Goal: Transaction & Acquisition: Purchase product/service

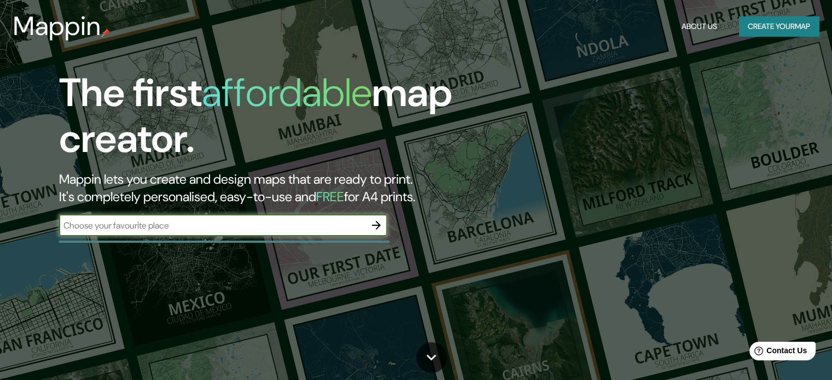
click at [214, 229] on input "text" at bounding box center [212, 225] width 306 height 13
type input "damme"
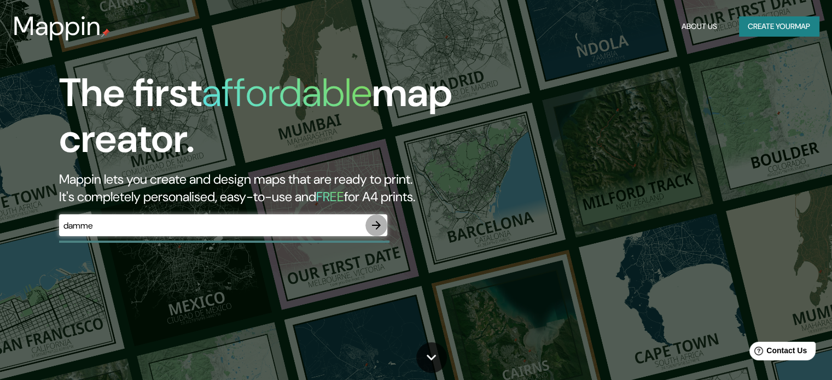
click at [380, 225] on icon "button" at bounding box center [376, 225] width 13 height 13
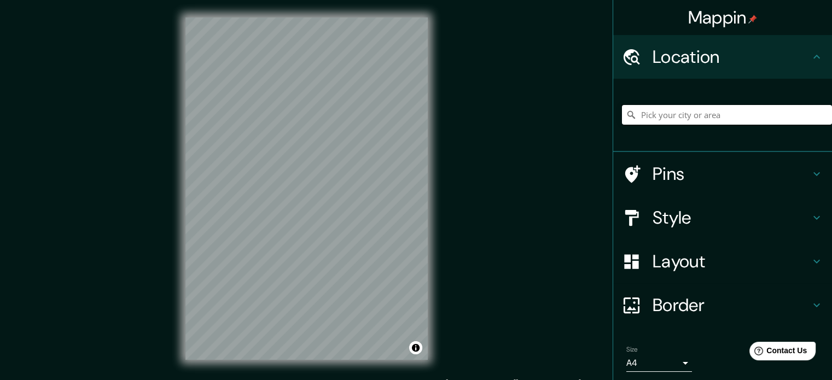
click at [670, 114] on input "Pick your city or area" at bounding box center [727, 115] width 210 height 20
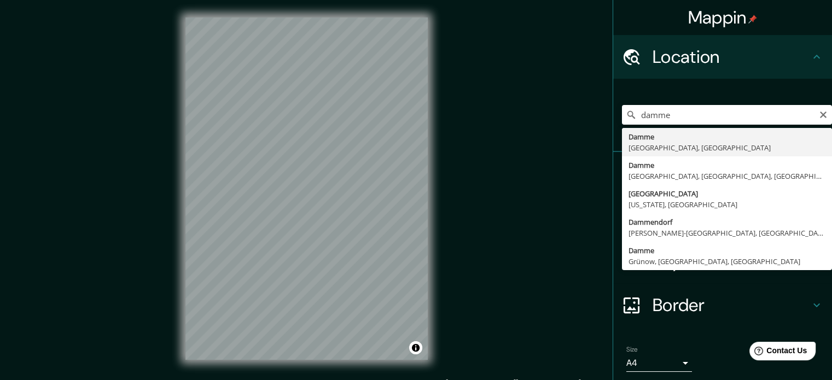
type input "[GEOGRAPHIC_DATA], [GEOGRAPHIC_DATA], [GEOGRAPHIC_DATA]"
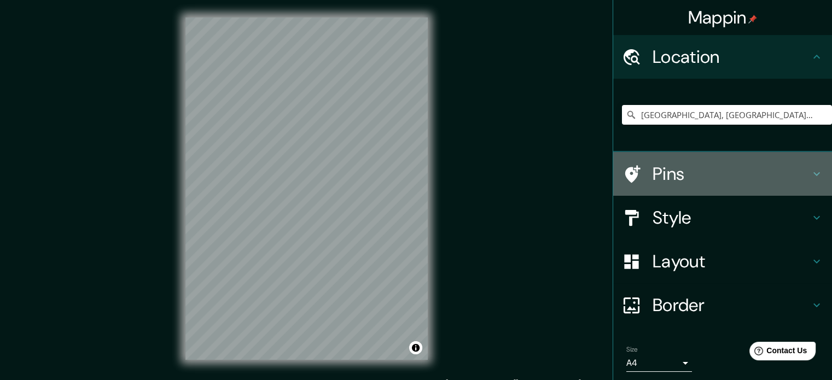
click at [677, 179] on h4 "Pins" at bounding box center [732, 174] width 158 height 22
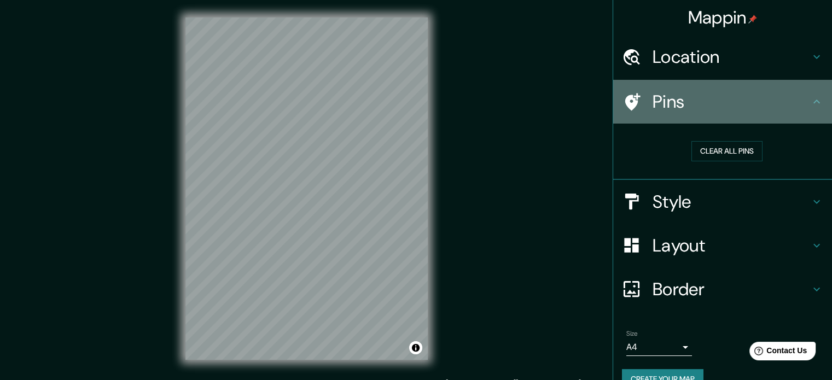
click at [730, 107] on h4 "Pins" at bounding box center [732, 102] width 158 height 22
click at [810, 100] on icon at bounding box center [816, 101] width 13 height 13
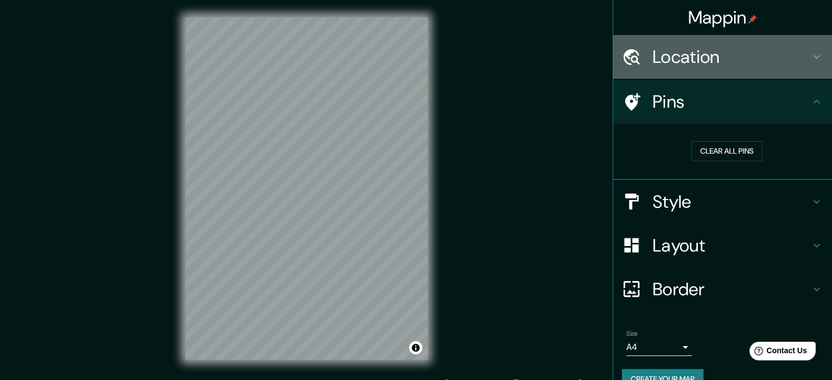
click at [798, 56] on h4 "Location" at bounding box center [732, 57] width 158 height 22
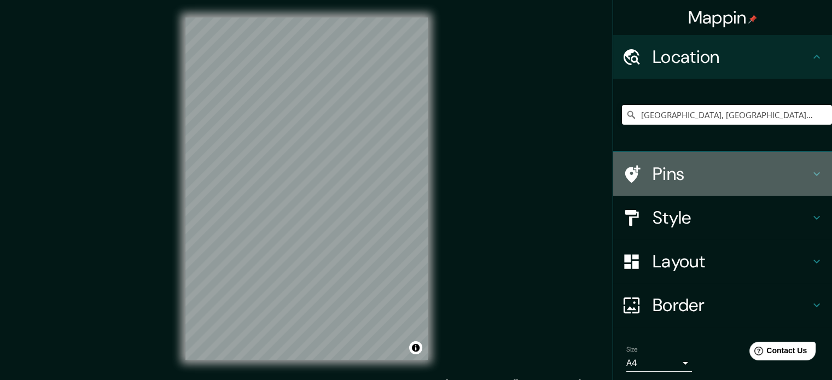
click at [810, 176] on icon at bounding box center [816, 173] width 13 height 13
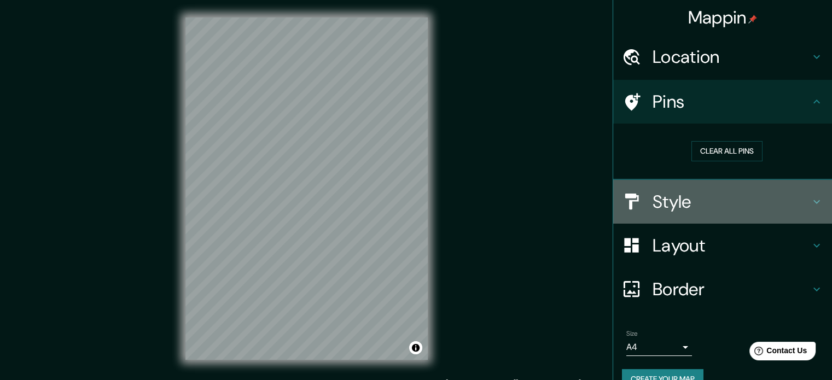
click at [740, 207] on h4 "Style" at bounding box center [732, 202] width 158 height 22
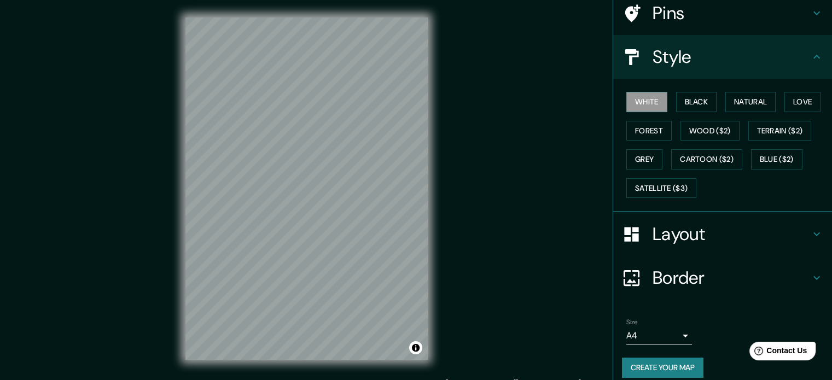
scroll to position [90, 0]
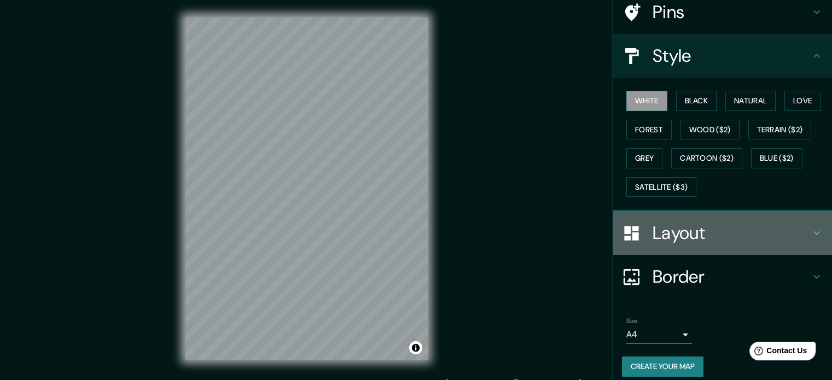
click at [746, 229] on h4 "Layout" at bounding box center [732, 233] width 158 height 22
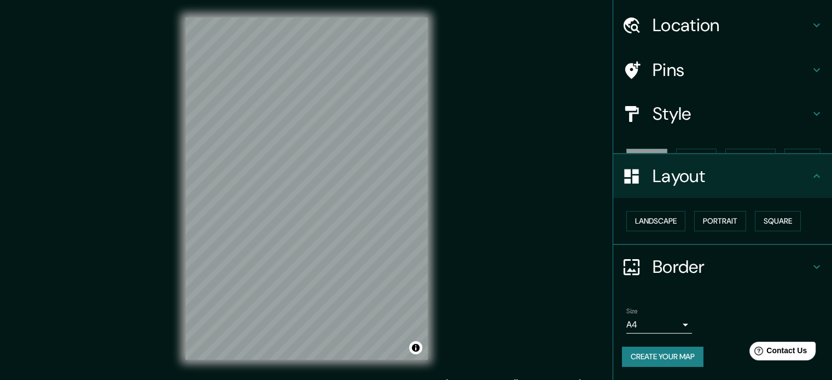
scroll to position [12, 0]
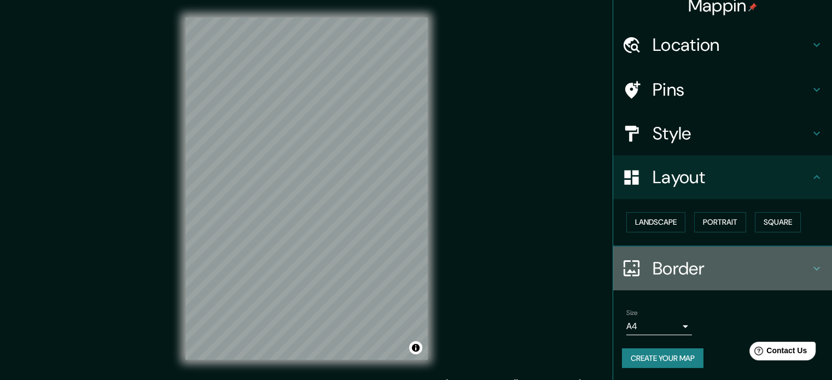
click at [740, 278] on h4 "Border" at bounding box center [732, 269] width 158 height 22
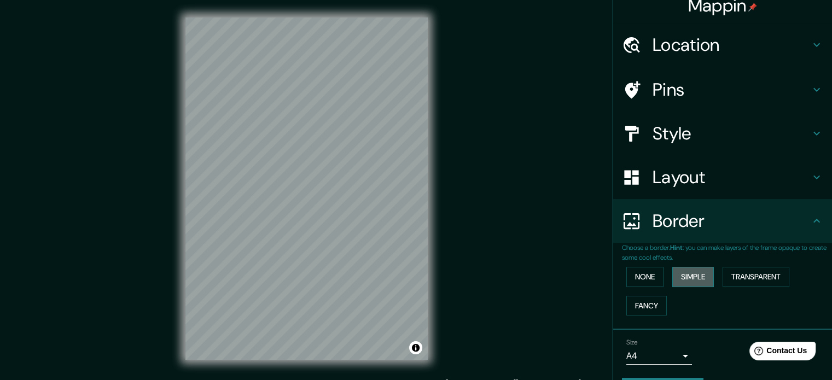
click at [674, 275] on button "Simple" at bounding box center [693, 277] width 42 height 20
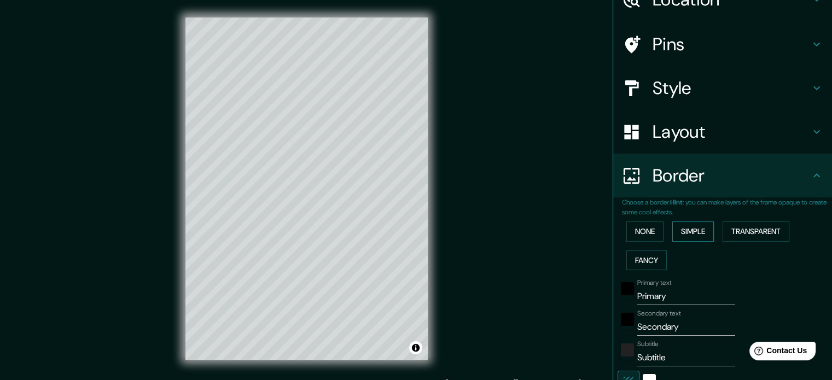
scroll to position [58, 0]
click at [684, 235] on button "Simple" at bounding box center [693, 231] width 42 height 20
type input "177"
type input "35"
click at [630, 232] on button "None" at bounding box center [644, 231] width 37 height 20
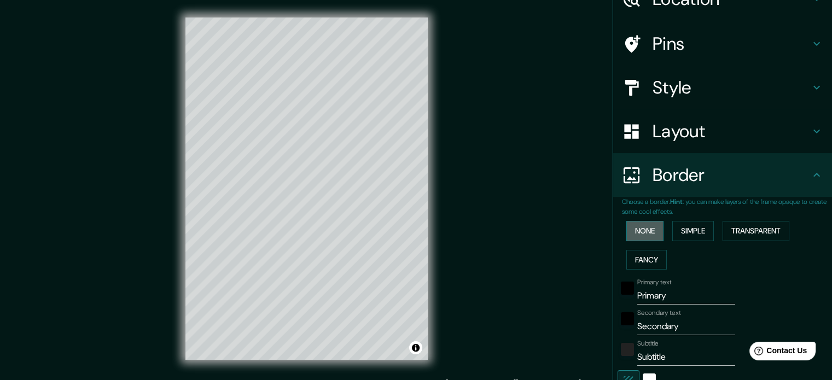
scroll to position [42, 0]
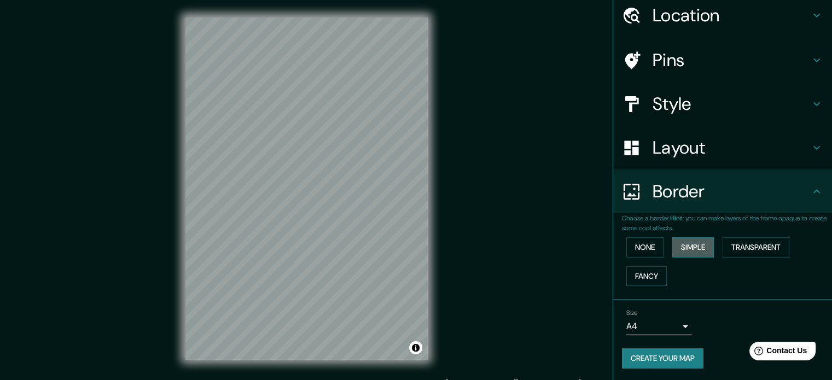
click at [676, 249] on button "Simple" at bounding box center [693, 247] width 42 height 20
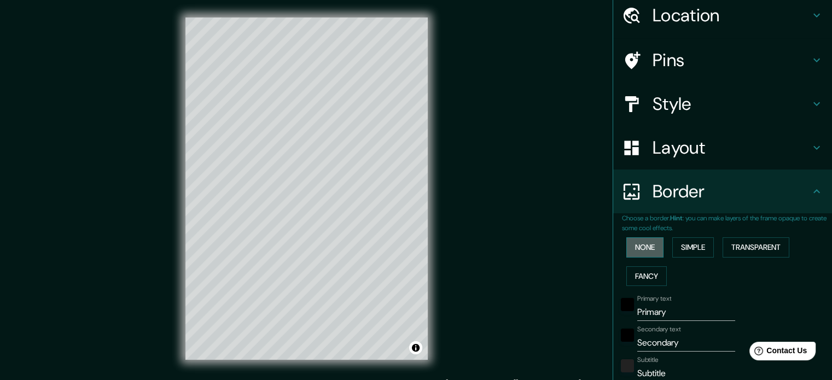
click at [630, 250] on button "None" at bounding box center [644, 247] width 37 height 20
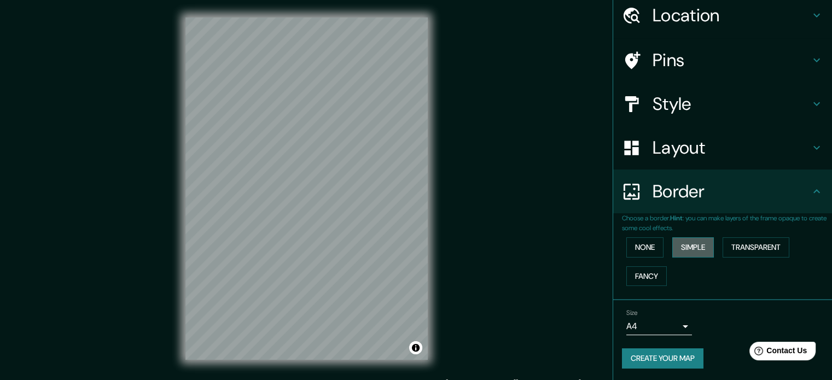
click at [689, 247] on button "Simple" at bounding box center [693, 247] width 42 height 20
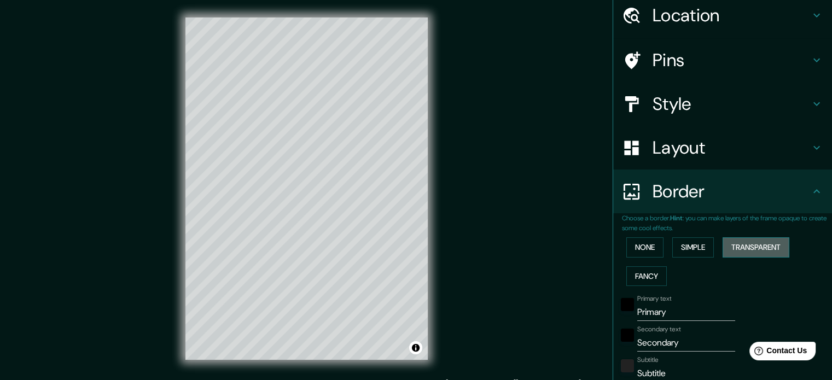
click at [745, 249] on button "Transparent" at bounding box center [756, 247] width 67 height 20
click at [688, 246] on button "Simple" at bounding box center [693, 247] width 42 height 20
click at [626, 278] on button "Fancy" at bounding box center [646, 276] width 40 height 20
click at [675, 248] on button "Simple" at bounding box center [693, 247] width 42 height 20
click at [626, 243] on button "None" at bounding box center [644, 247] width 37 height 20
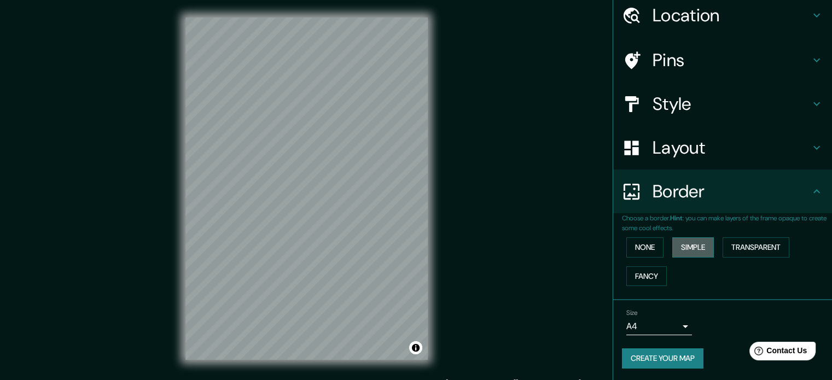
click at [684, 248] on button "Simple" at bounding box center [693, 247] width 42 height 20
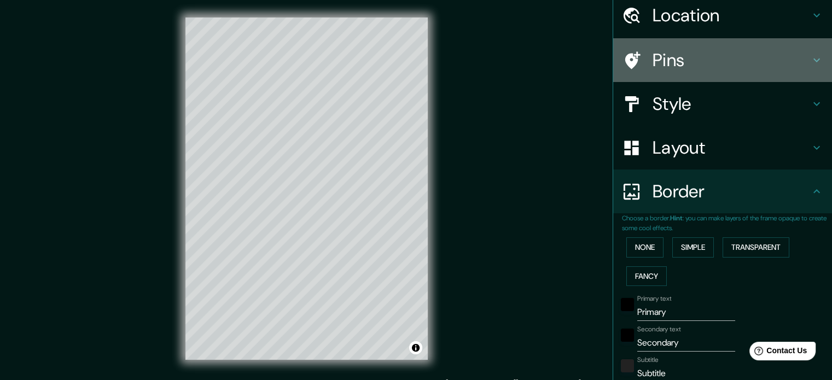
click at [674, 68] on h4 "Pins" at bounding box center [732, 60] width 158 height 22
type input "177"
type input "35"
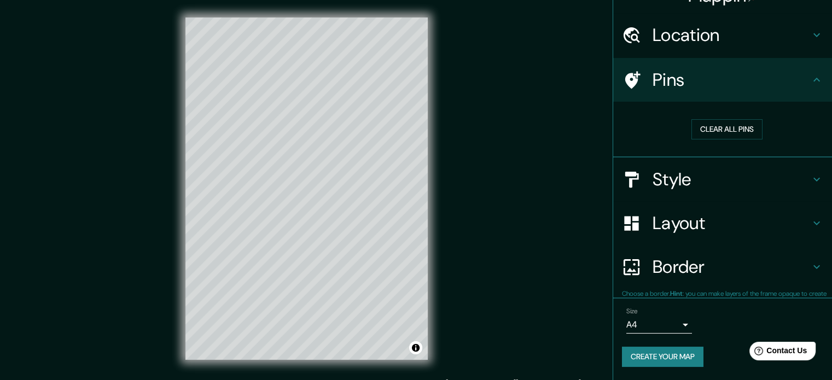
scroll to position [21, 0]
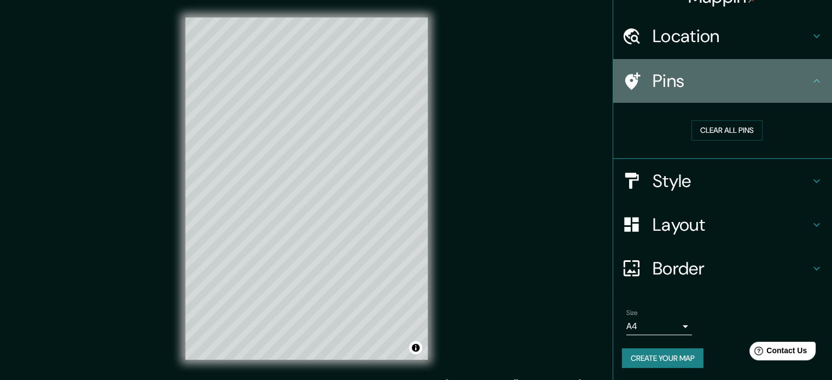
click at [703, 95] on div "Pins" at bounding box center [722, 81] width 219 height 44
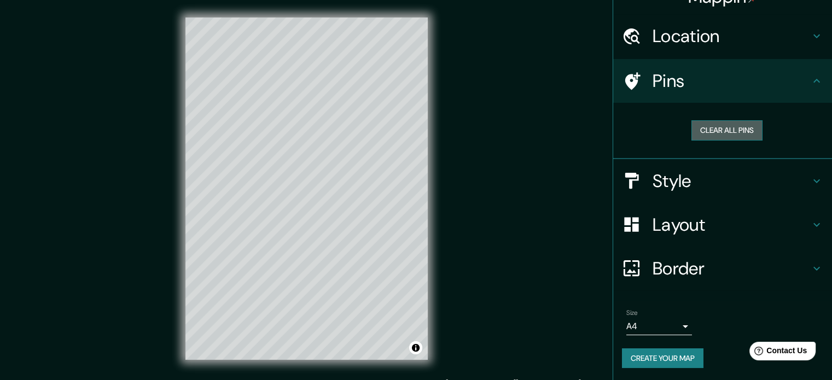
click at [718, 124] on button "Clear all pins" at bounding box center [726, 130] width 71 height 20
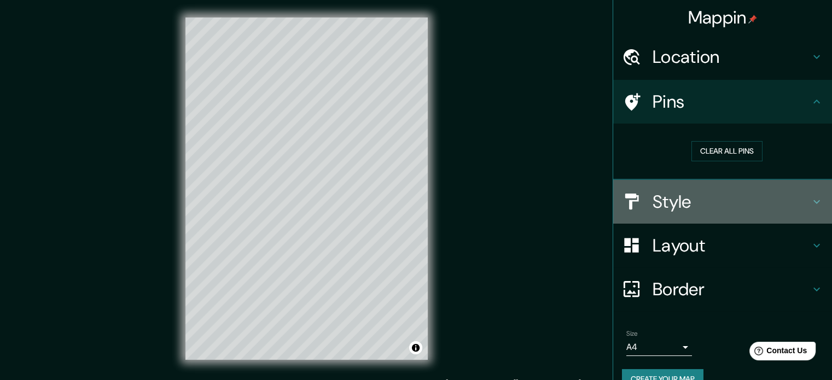
click at [711, 195] on h4 "Style" at bounding box center [732, 202] width 158 height 22
type input "177"
type input "35"
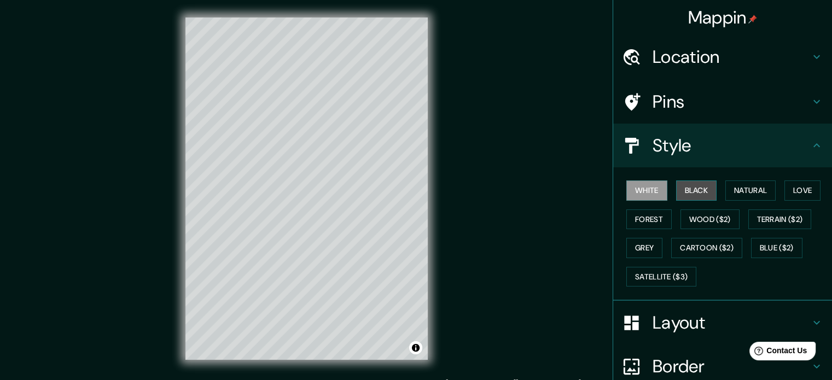
click at [685, 190] on button "Black" at bounding box center [696, 191] width 41 height 20
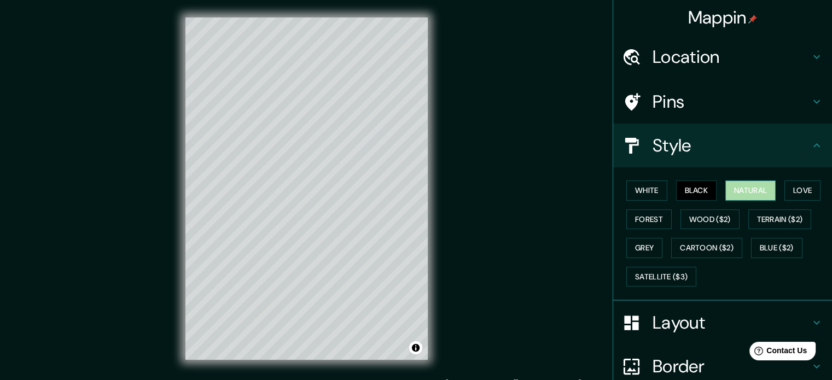
click at [748, 190] on button "Natural" at bounding box center [750, 191] width 50 height 20
click at [801, 194] on button "Love" at bounding box center [802, 191] width 36 height 20
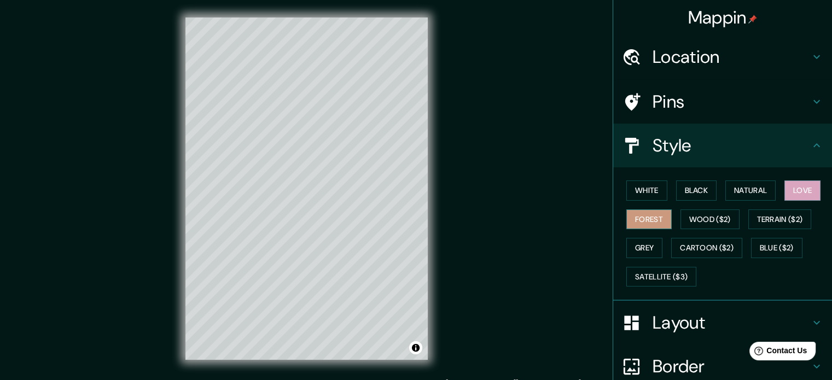
click at [664, 216] on button "Forest" at bounding box center [648, 220] width 45 height 20
click at [638, 246] on button "Grey" at bounding box center [644, 248] width 36 height 20
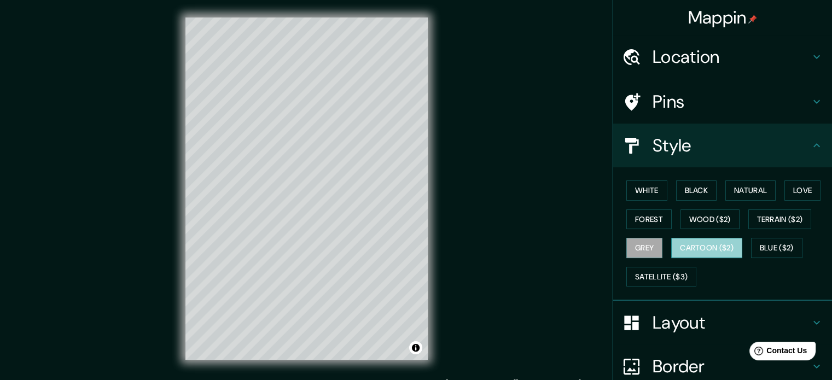
click at [691, 246] on button "Cartoon ($2)" at bounding box center [706, 248] width 71 height 20
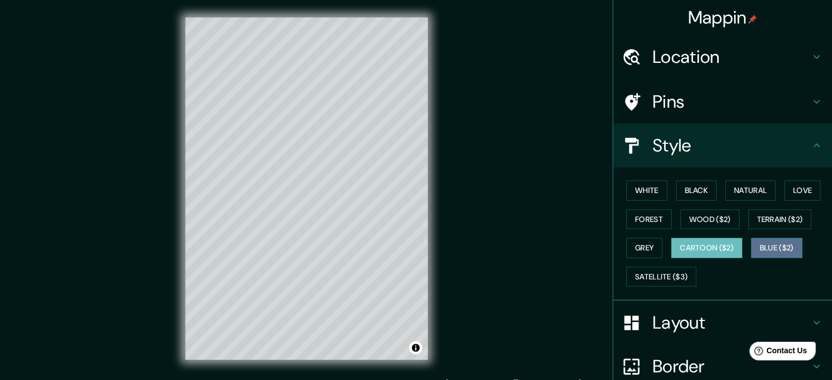
click at [764, 247] on button "Blue ($2)" at bounding box center [776, 248] width 51 height 20
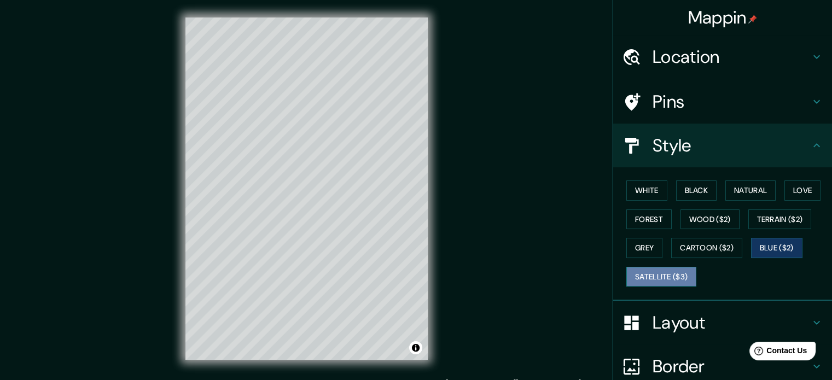
click at [639, 273] on button "Satellite ($3)" at bounding box center [661, 277] width 70 height 20
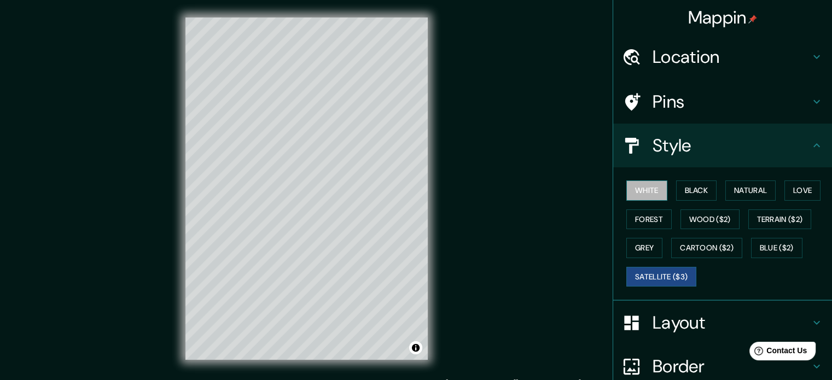
click at [639, 189] on button "White" at bounding box center [646, 191] width 41 height 20
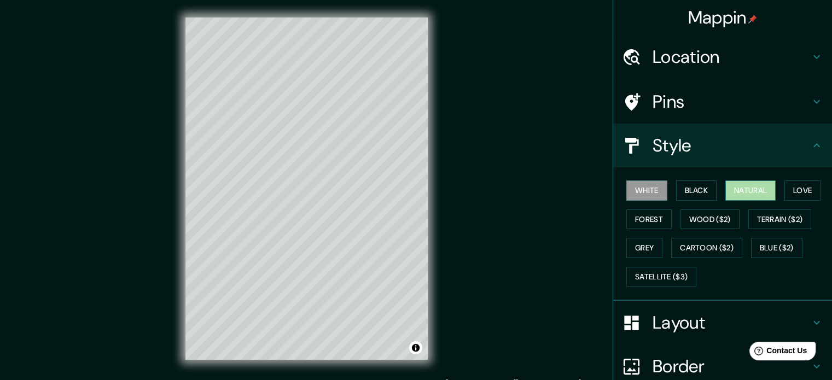
click at [749, 194] on button "Natural" at bounding box center [750, 191] width 50 height 20
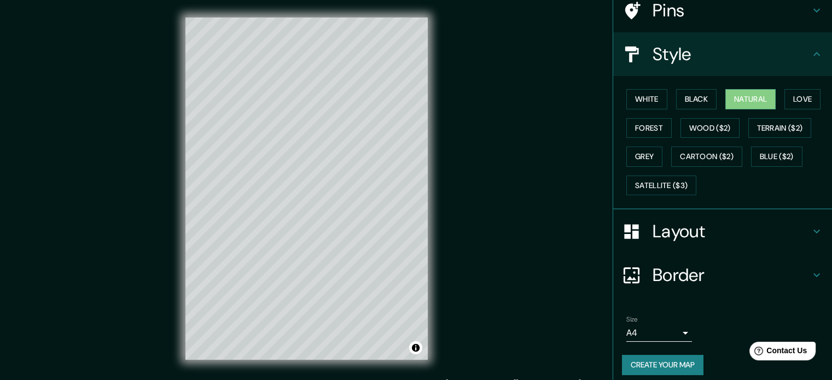
scroll to position [97, 0]
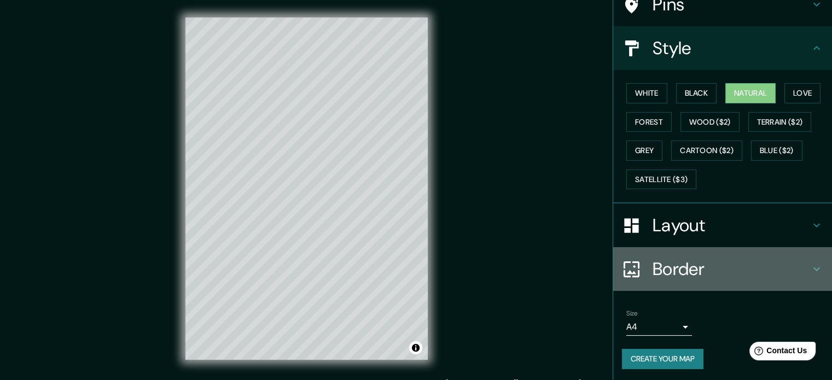
click at [735, 269] on h4 "Border" at bounding box center [732, 269] width 158 height 22
type input "177"
type input "35"
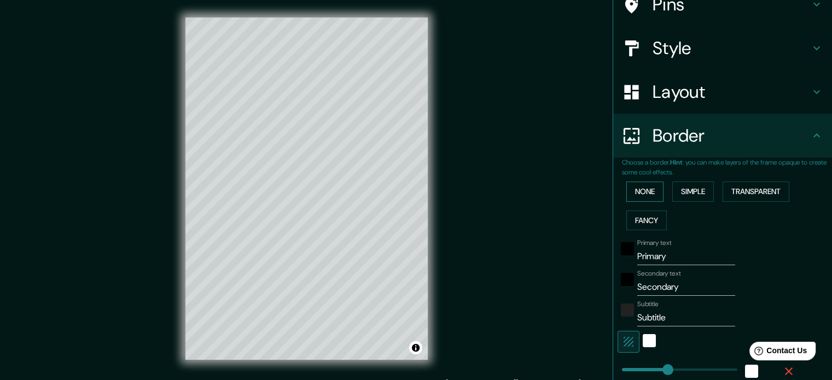
click at [642, 191] on button "None" at bounding box center [644, 192] width 37 height 20
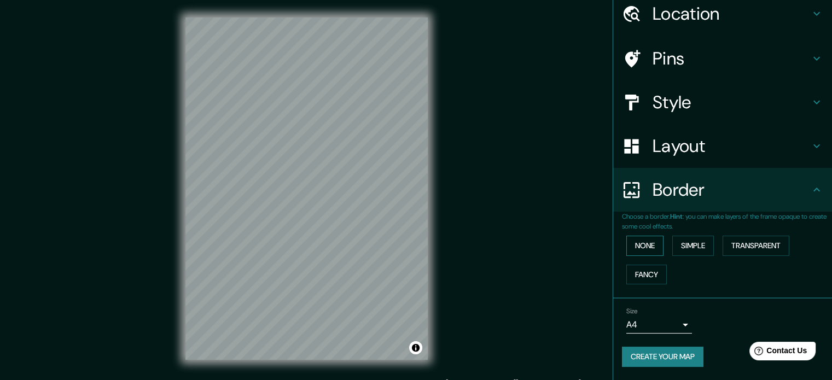
scroll to position [42, 0]
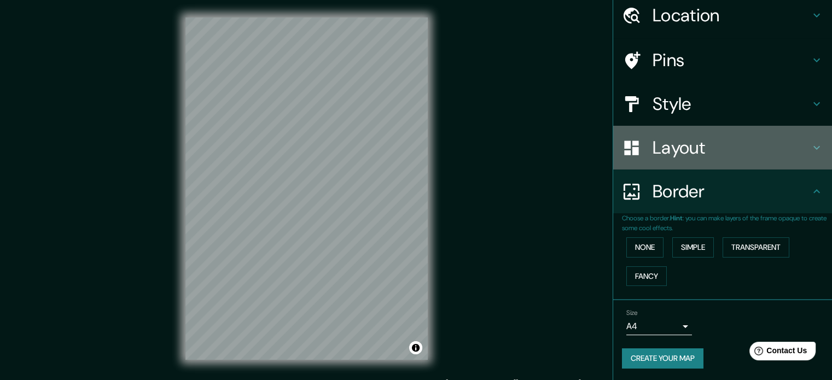
click at [678, 150] on h4 "Layout" at bounding box center [732, 148] width 158 height 22
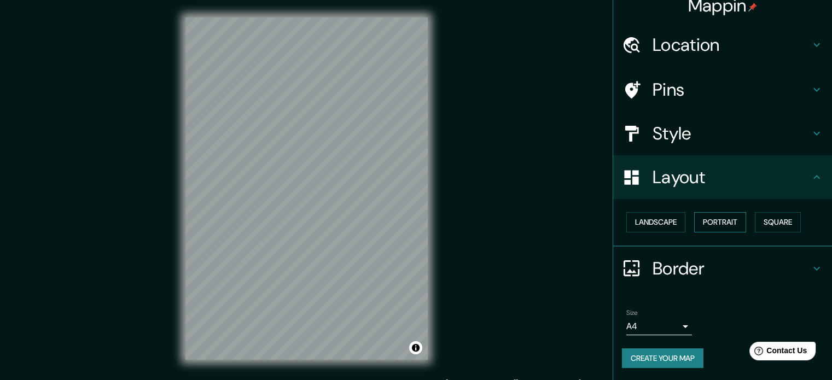
scroll to position [0, 0]
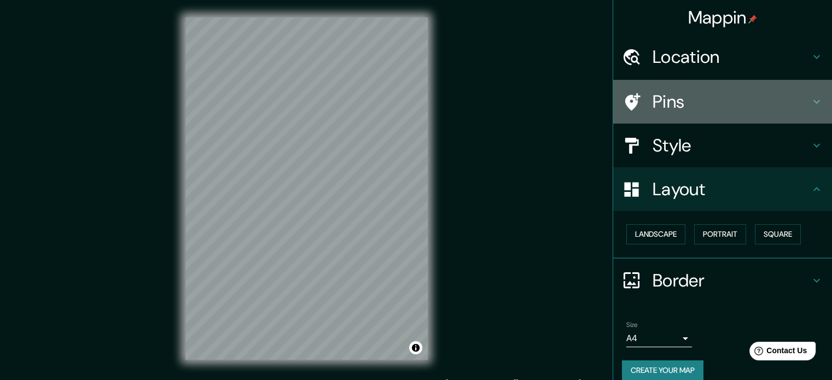
click at [625, 95] on icon at bounding box center [632, 102] width 15 height 18
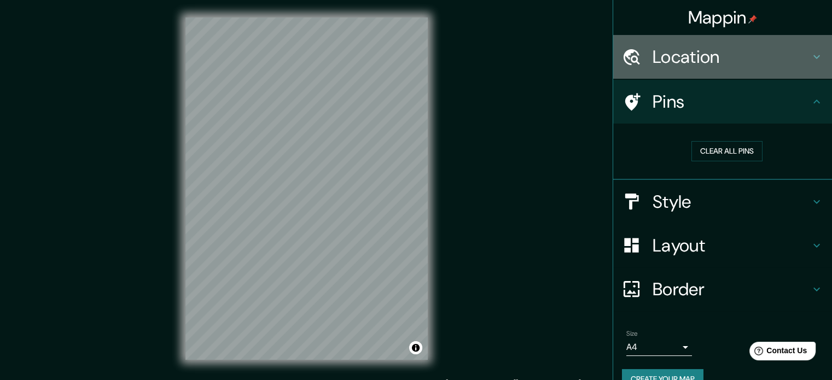
click at [672, 59] on h4 "Location" at bounding box center [732, 57] width 158 height 22
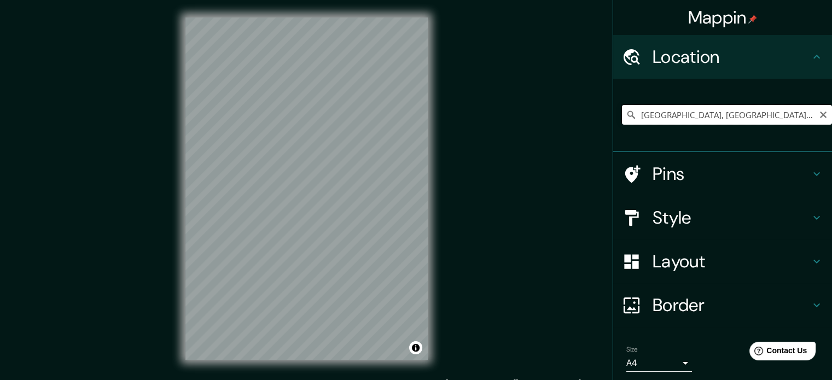
click at [632, 113] on input "[GEOGRAPHIC_DATA], [GEOGRAPHIC_DATA], [GEOGRAPHIC_DATA]" at bounding box center [727, 115] width 210 height 20
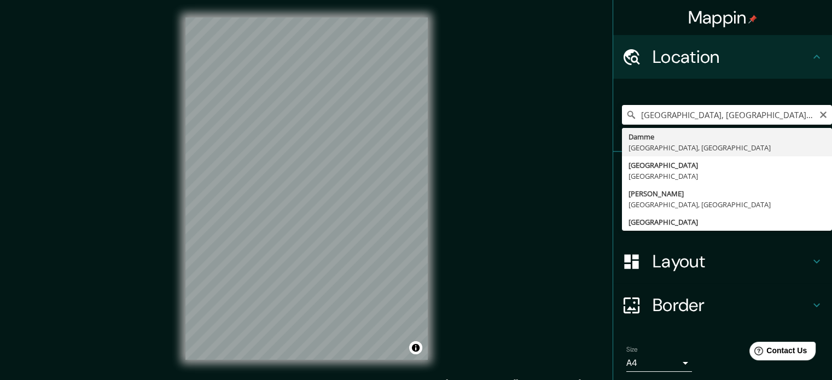
type input "[GEOGRAPHIC_DATA], [GEOGRAPHIC_DATA], [GEOGRAPHIC_DATA]"
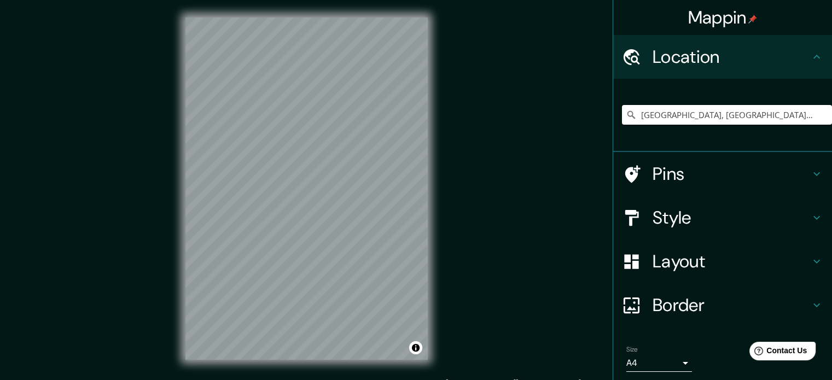
scroll to position [37, 0]
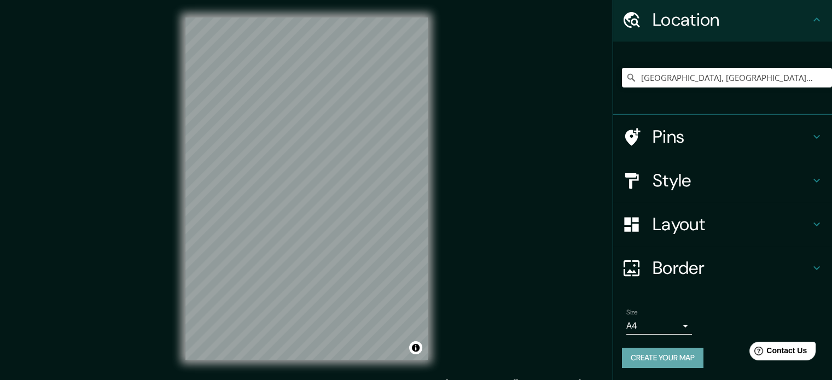
click at [648, 356] on button "Create your map" at bounding box center [663, 358] width 82 height 20
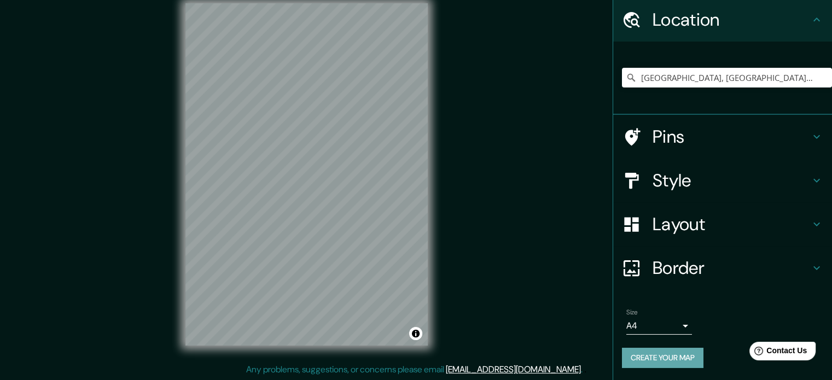
click at [668, 358] on button "Create your map" at bounding box center [663, 358] width 82 height 20
